Goal: Navigation & Orientation: Understand site structure

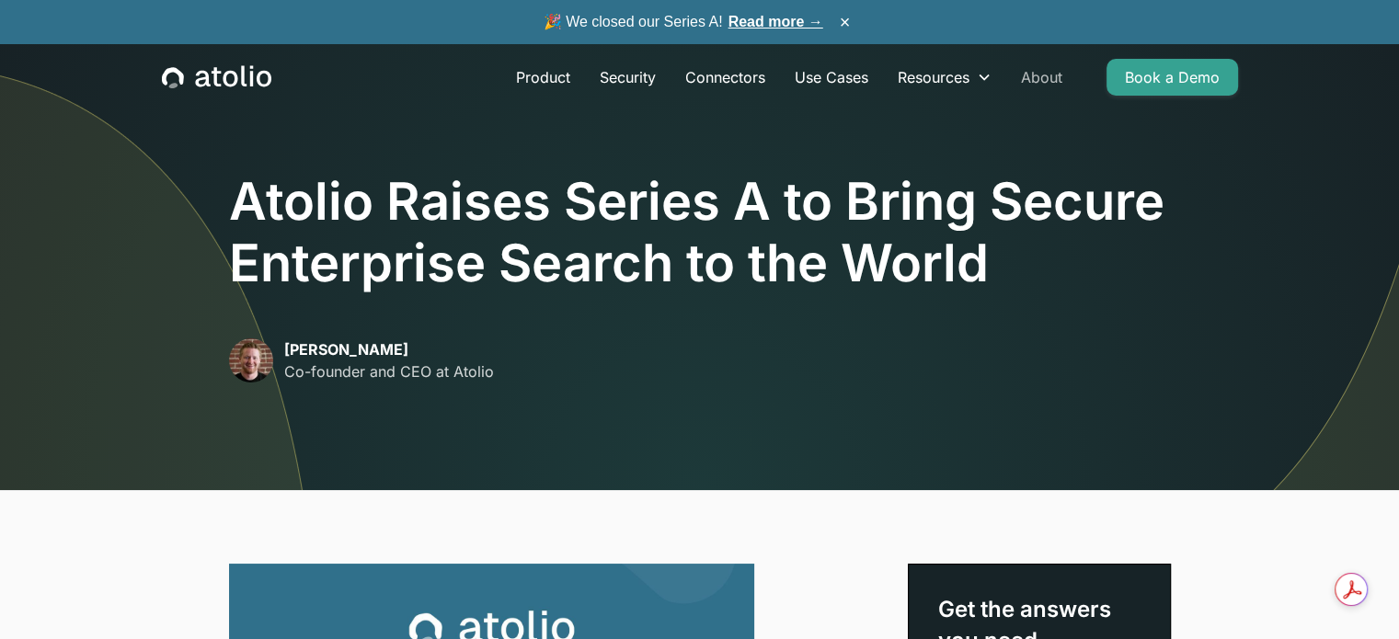
click at [1040, 76] on link "About" at bounding box center [1041, 77] width 71 height 37
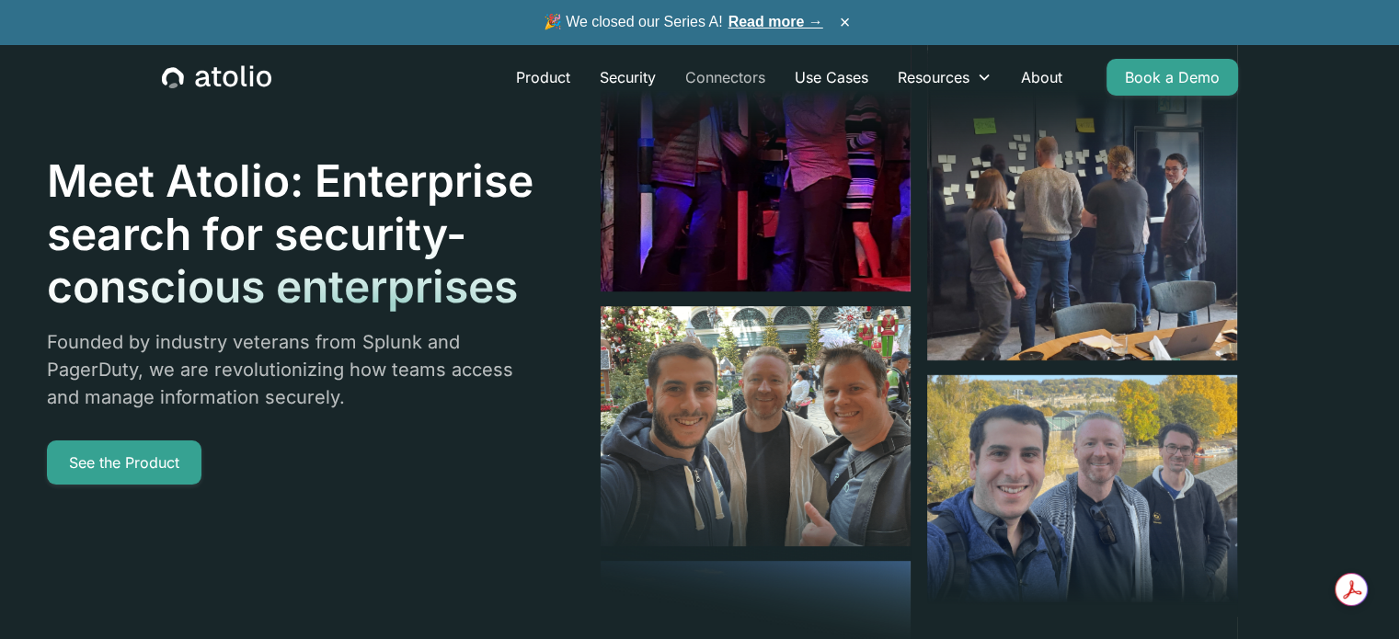
click at [701, 76] on link "Connectors" at bounding box center [725, 77] width 109 height 37
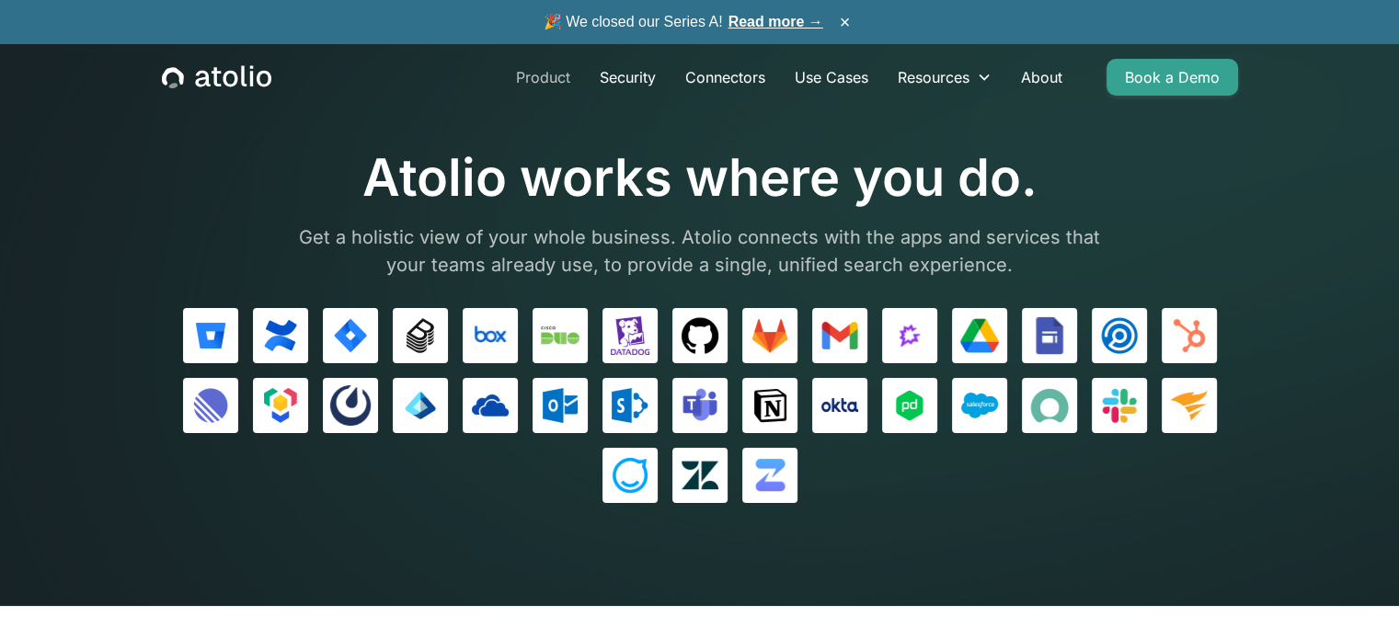
click at [513, 76] on link "Product" at bounding box center [543, 77] width 84 height 37
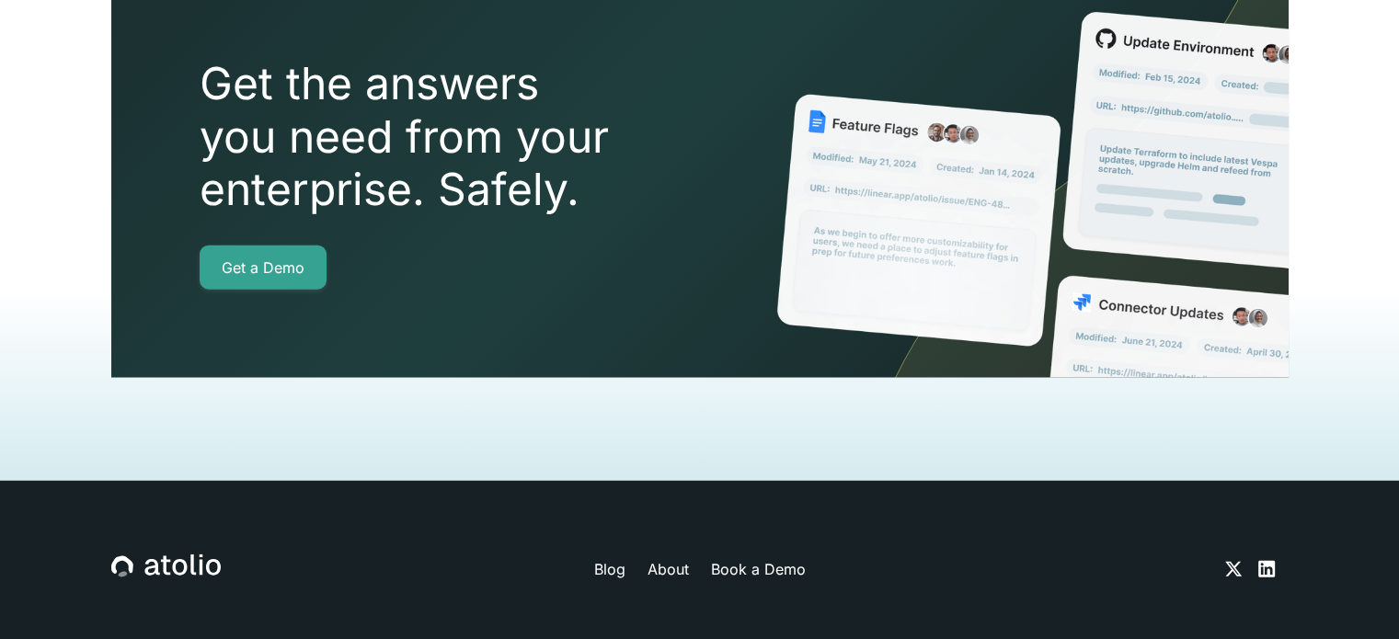
scroll to position [4331, 0]
